Goal: Information Seeking & Learning: Learn about a topic

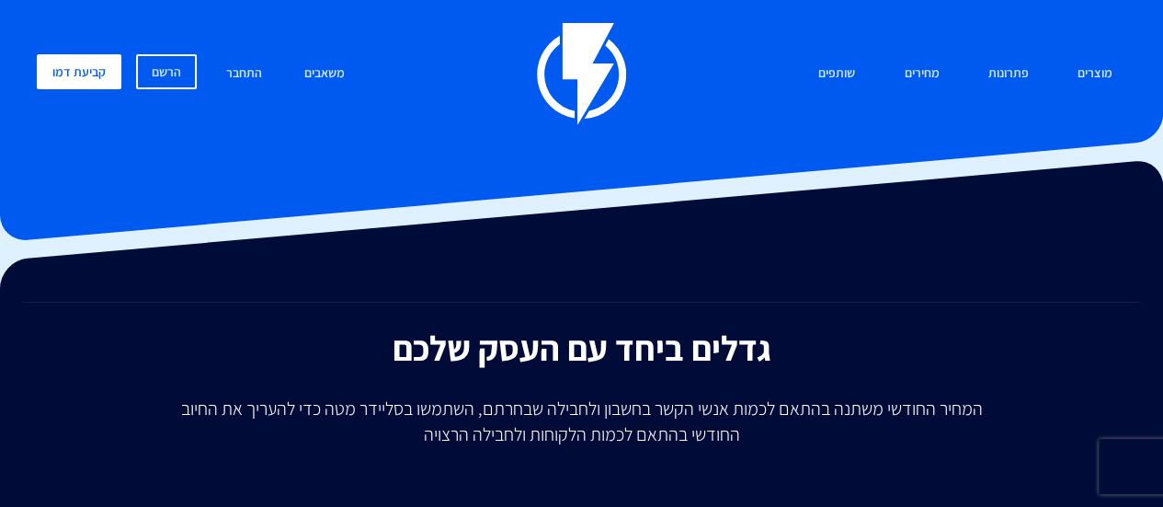
click at [919, 66] on link "מחירים" at bounding box center [921, 74] width 63 height 40
click at [910, 72] on link "מחירים" at bounding box center [921, 74] width 63 height 40
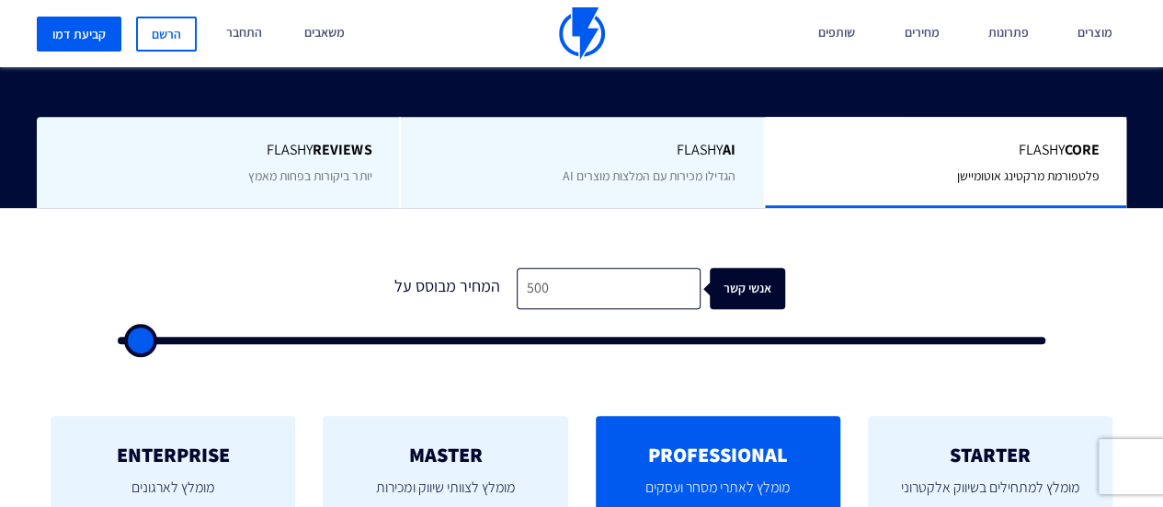
scroll to position [460, 0]
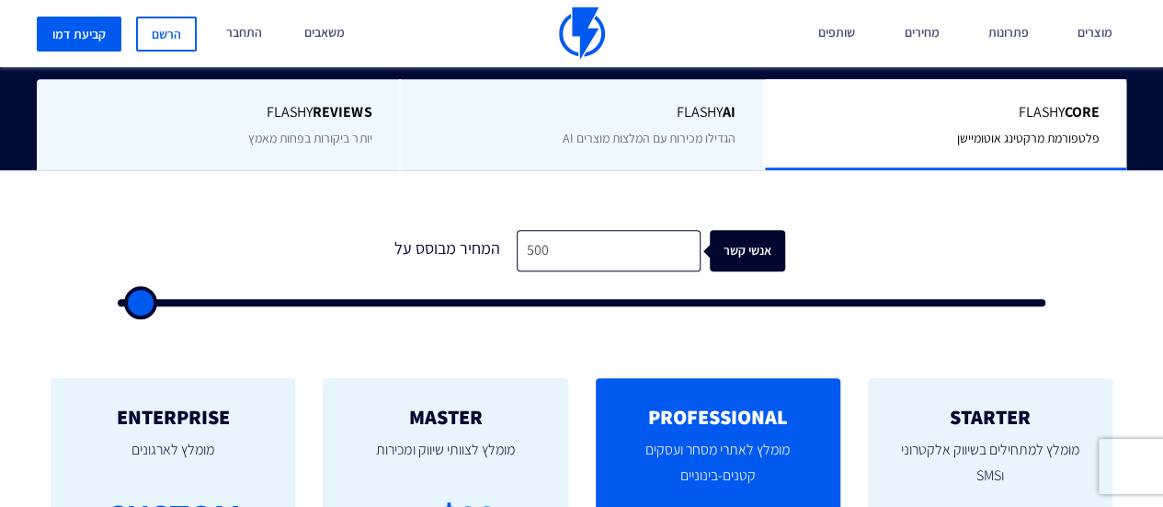
click at [580, 282] on form "1 המחיר מבוסס על 500 אנשי קשר" at bounding box center [582, 268] width 928 height 76
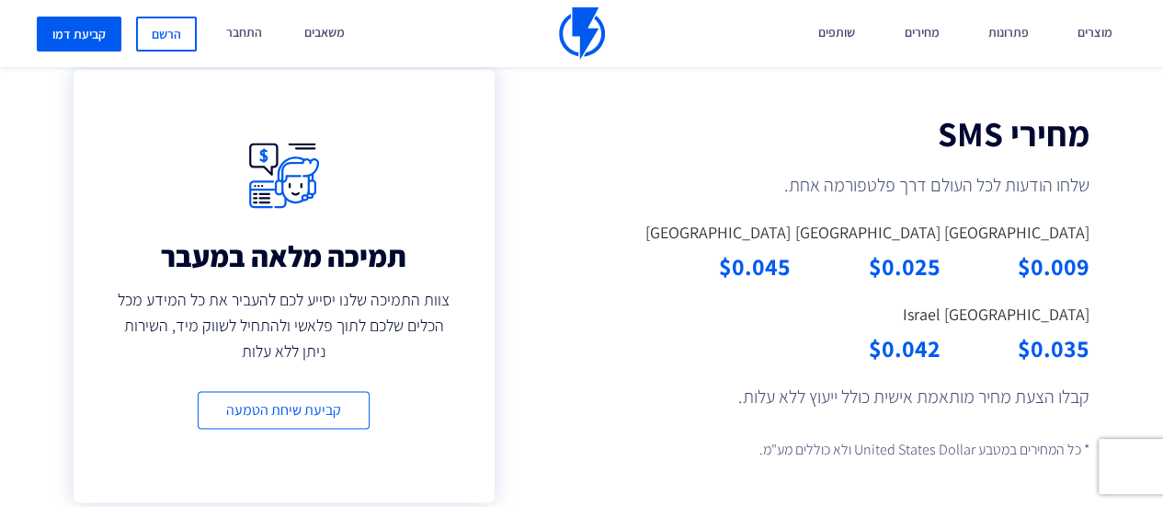
scroll to position [1471, 0]
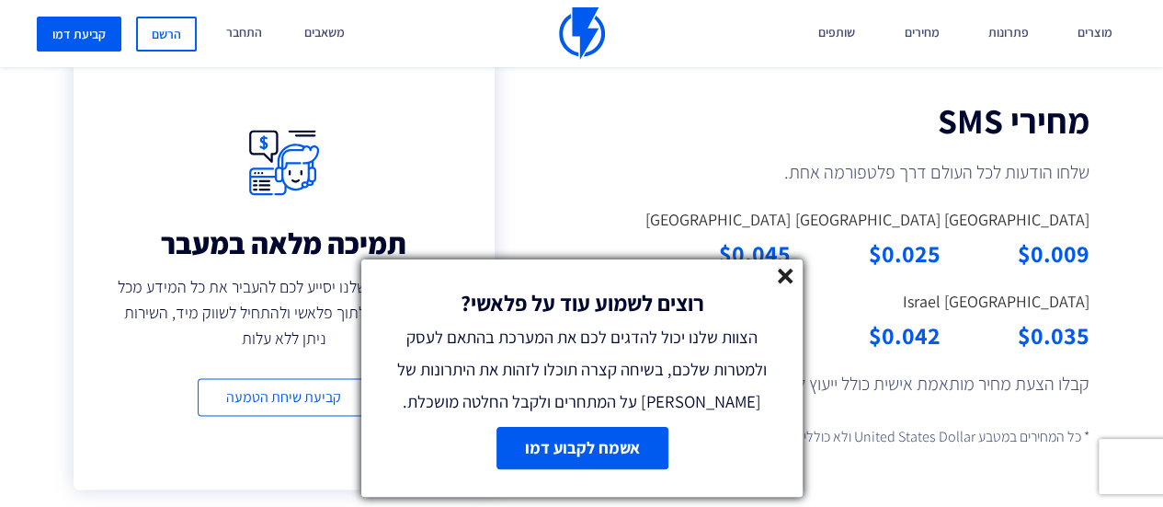
drag, startPoint x: 786, startPoint y: 277, endPoint x: 86, endPoint y: 223, distance: 701.8
click at [786, 277] on line at bounding box center [785, 275] width 13 height 13
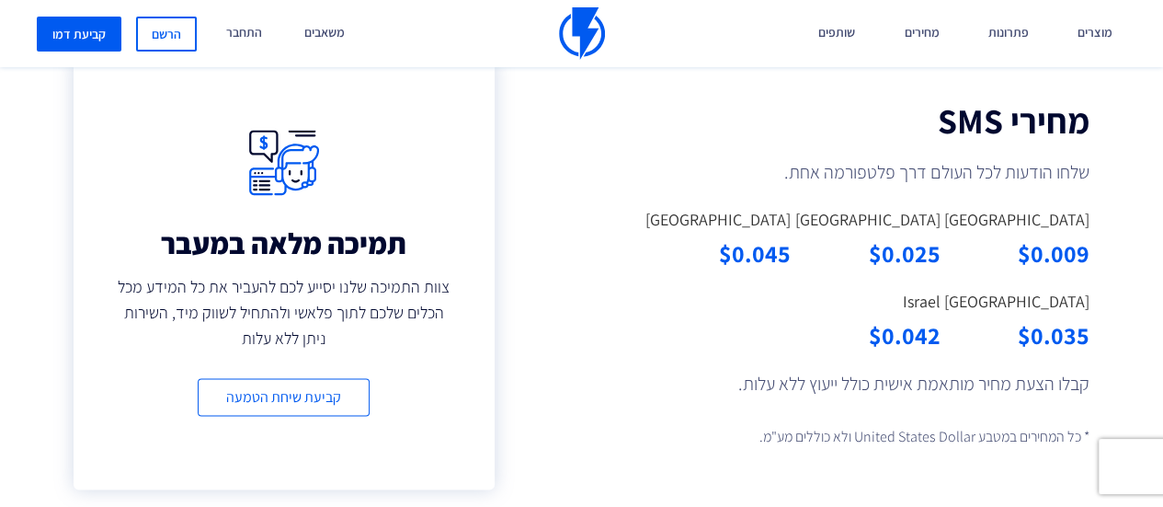
click at [840, 404] on div "מחירי SMS שלחו הודעות לכל העולם דרך פלטפורמה אחת. United States $0.009 Canada $…" at bounding box center [880, 280] width 568 height 502
click at [915, 338] on div "$0.042" at bounding box center [878, 334] width 121 height 34
click at [919, 339] on div "$0.042" at bounding box center [878, 334] width 121 height 34
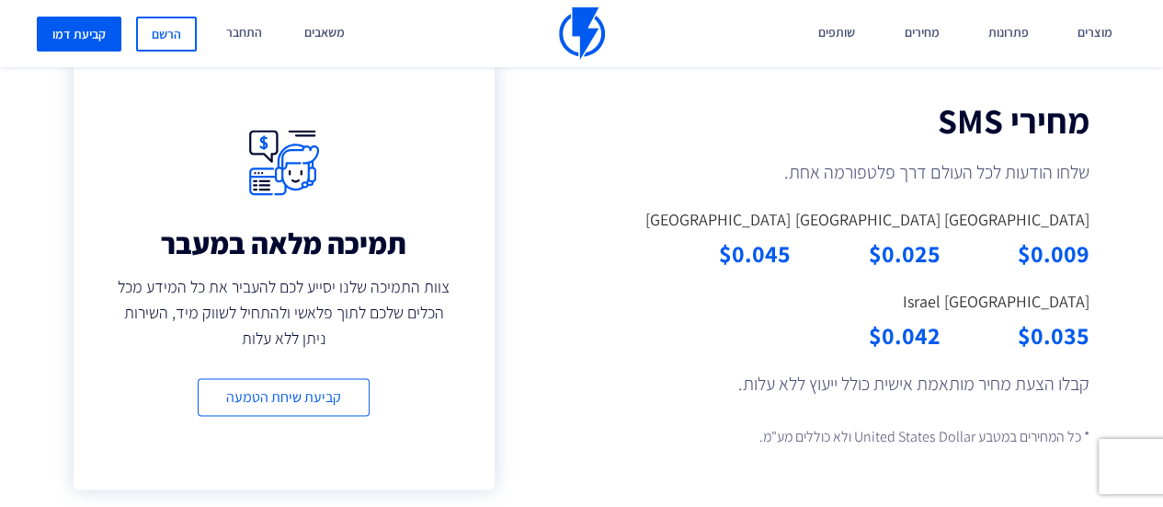
click at [919, 339] on div "$0.042" at bounding box center [878, 334] width 121 height 34
click at [916, 340] on div "$0.042" at bounding box center [878, 334] width 121 height 34
drag, startPoint x: 916, startPoint y: 340, endPoint x: 939, endPoint y: 339, distance: 23.0
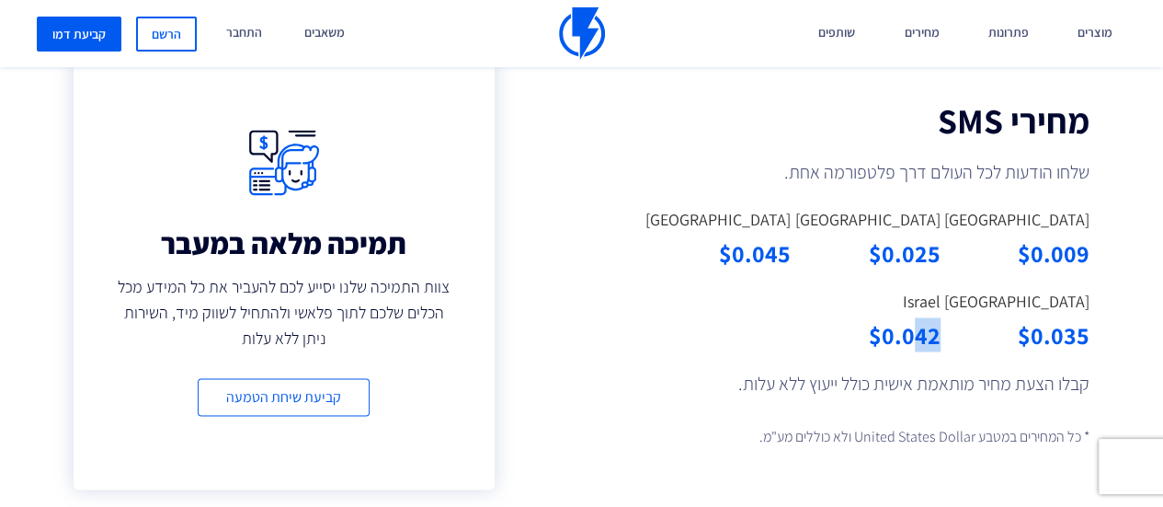
click at [939, 339] on div "$0.042" at bounding box center [878, 334] width 121 height 34
click at [673, 322] on div "United States $0.009 Canada $0.025 United Kingdom $0.045 Australia $0.035 Israe…" at bounding box center [880, 289] width 449 height 162
click at [544, 256] on div "תמיכה מלאה במעבר צוות התמיכה שלנו יסייע לכם להעביר את כל המידע מכל הכלים שלכם ל…" at bounding box center [284, 273] width 568 height 580
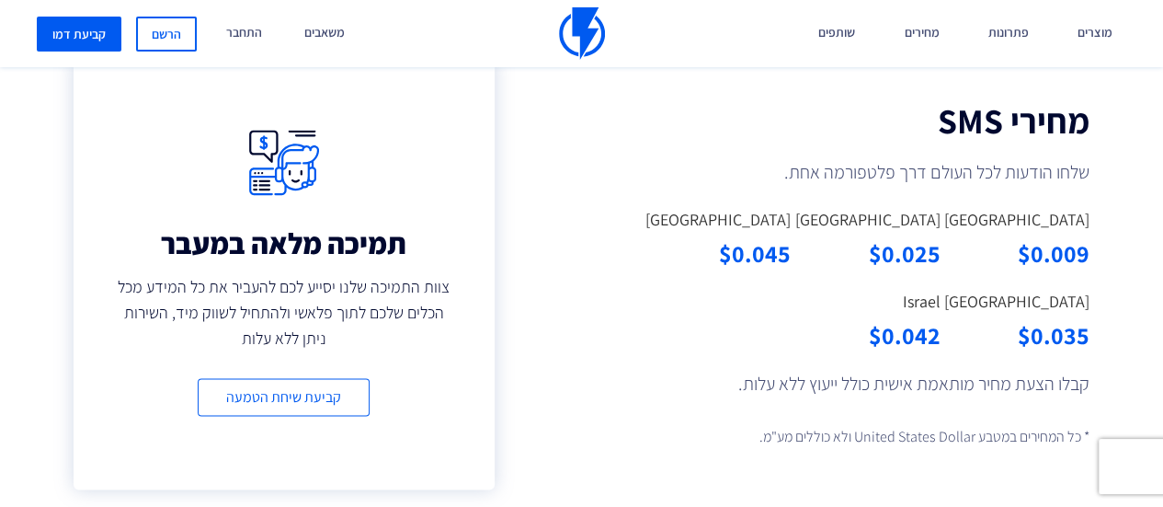
click at [544, 256] on div "תמיכה מלאה במעבר צוות התמיכה שלנו יסייע לכם להעביר את כל המידע מכל הכלים שלכם ל…" at bounding box center [284, 273] width 568 height 580
click at [552, 257] on div "תמיכה מלאה במעבר צוות התמיכה שלנו יסייע לכם להעביר את כל המידע מכל הכלים שלכם ל…" at bounding box center [284, 273] width 568 height 580
